Goal: Task Accomplishment & Management: Use online tool/utility

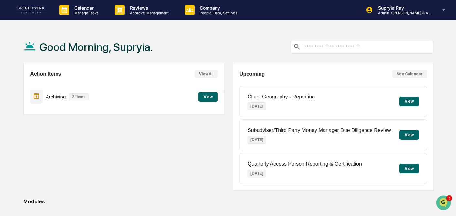
click at [203, 99] on button "View" at bounding box center [207, 97] width 19 height 10
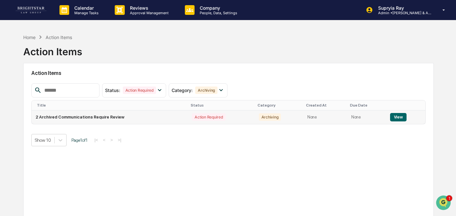
click at [399, 119] on button "View" at bounding box center [398, 117] width 16 height 8
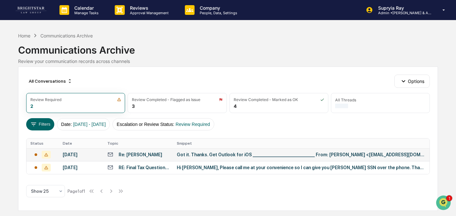
click at [324, 155] on div "Got it. Thanks. Get Outlook for iOS ________________________________ From: [PER…" at bounding box center [301, 154] width 249 height 5
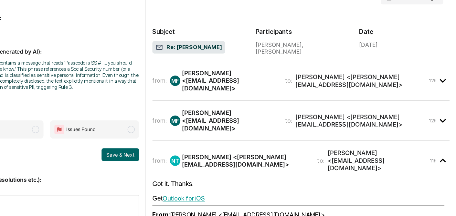
click at [445, 78] on icon "modal" at bounding box center [445, 82] width 11 height 11
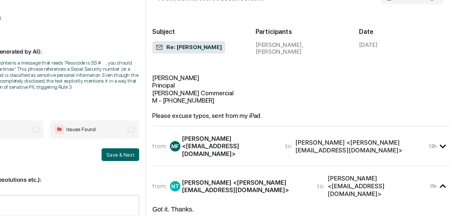
scroll to position [64, 0]
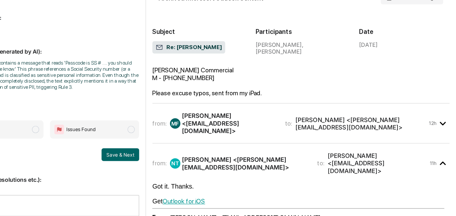
click at [431, 111] on div "[PERSON_NAME] <[PERSON_NAME][EMAIL_ADDRESS][DOMAIN_NAME]>" at bounding box center [379, 117] width 107 height 12
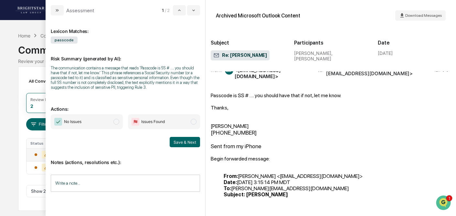
scroll to position [118, 0]
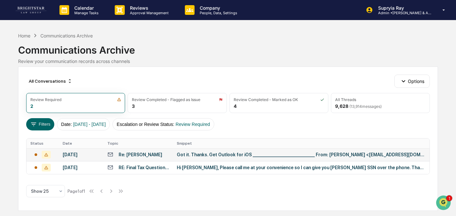
click at [5, 48] on div "Calendar Manage Tasks Reviews Approval Management Company People, Data, Setting…" at bounding box center [228, 108] width 456 height 216
click at [321, 155] on div "Got it. Thanks. Get Outlook for iOS ________________________________ From: [PER…" at bounding box center [301, 154] width 249 height 5
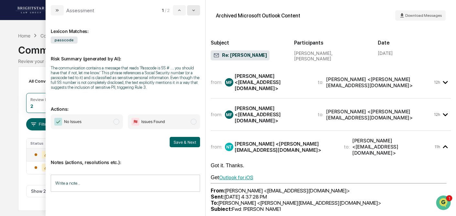
click at [192, 12] on icon "modal" at bounding box center [193, 10] width 5 height 5
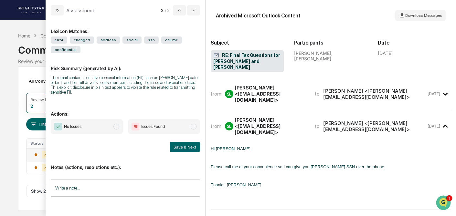
click at [195, 124] on span "modal" at bounding box center [194, 127] width 6 height 6
click at [101, 183] on input "Write a note..." at bounding box center [125, 188] width 149 height 17
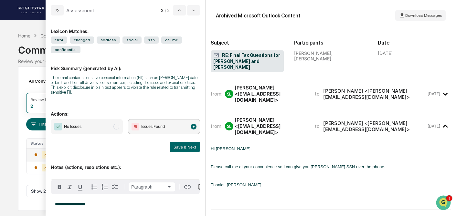
click at [269, 87] on div "[PERSON_NAME] <[EMAIL_ADDRESS][DOMAIN_NAME]>" at bounding box center [270, 94] width 72 height 18
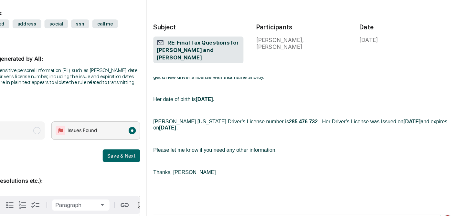
scroll to position [57, 0]
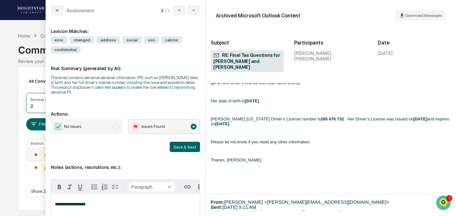
click at [106, 202] on p "**********" at bounding box center [125, 204] width 141 height 5
click at [184, 144] on button "Save & Next" at bounding box center [185, 147] width 30 height 10
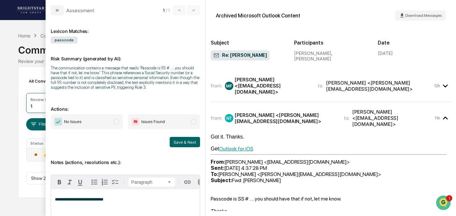
scroll to position [36, 0]
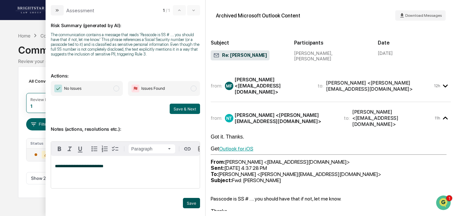
click at [192, 200] on button "Save" at bounding box center [191, 203] width 17 height 10
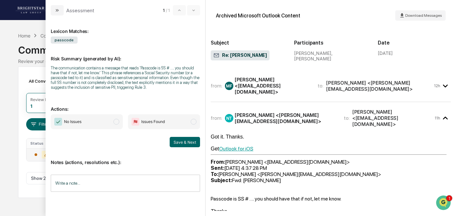
scroll to position [0, 0]
click at [195, 125] on span "modal" at bounding box center [194, 122] width 6 height 6
click at [185, 145] on button "Save & Next" at bounding box center [185, 142] width 30 height 10
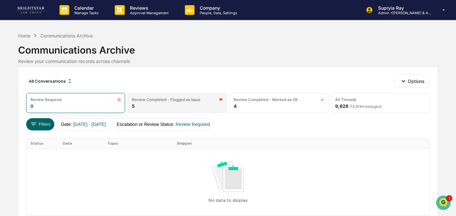
click at [174, 103] on div "Review Completed - Flagged as Issue 5" at bounding box center [177, 103] width 99 height 20
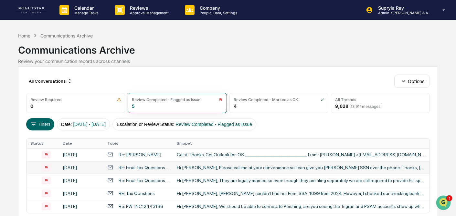
click at [216, 167] on div "Hi [PERSON_NAME], Please call me at your convenience so I can give you [PERSON_…" at bounding box center [301, 167] width 249 height 5
click at [15, 73] on div "Calendar Manage Tasks Reviews Approval Management Company People, Data, Setting…" at bounding box center [228, 125] width 456 height 250
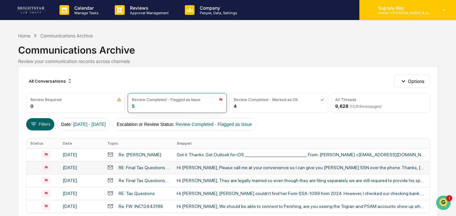
click at [391, 8] on p "Supryia Ray" at bounding box center [403, 7] width 60 height 5
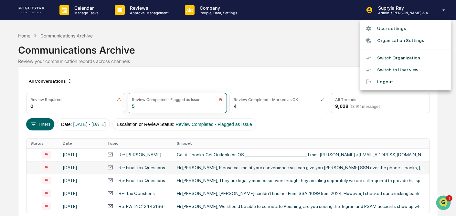
click at [390, 56] on li "Switch Organization" at bounding box center [405, 58] width 90 height 12
